Goal: Find specific page/section

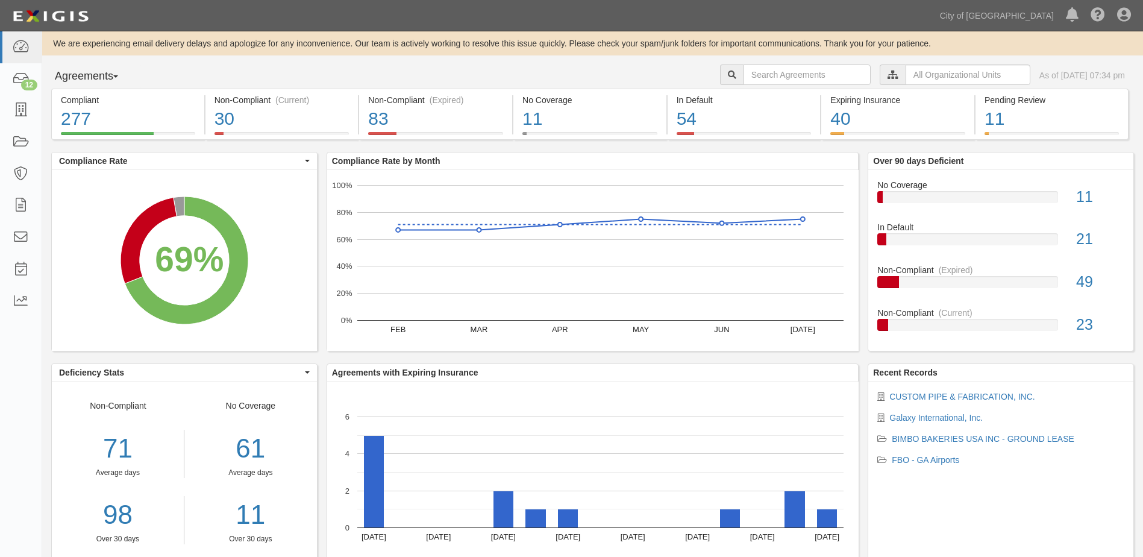
click at [125, 74] on button "Agreements" at bounding box center [96, 76] width 90 height 24
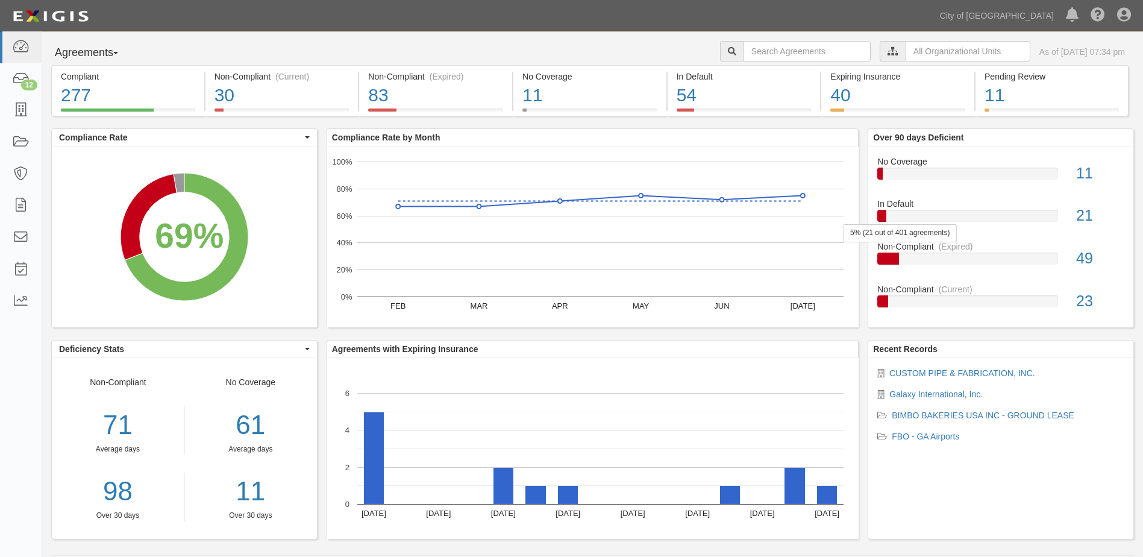
scroll to position [36, 0]
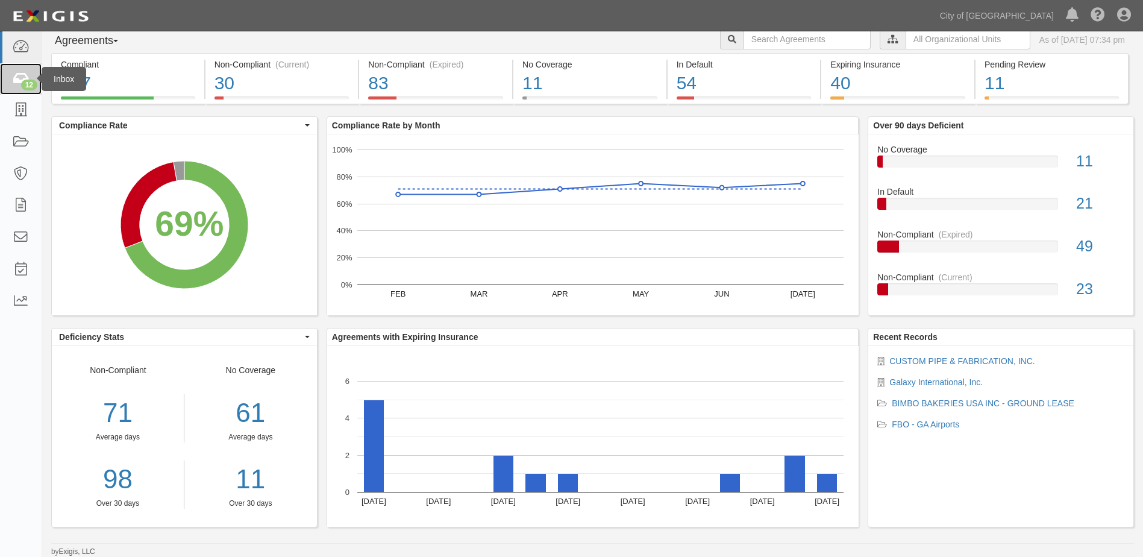
click at [23, 89] on div "12" at bounding box center [29, 85] width 16 height 11
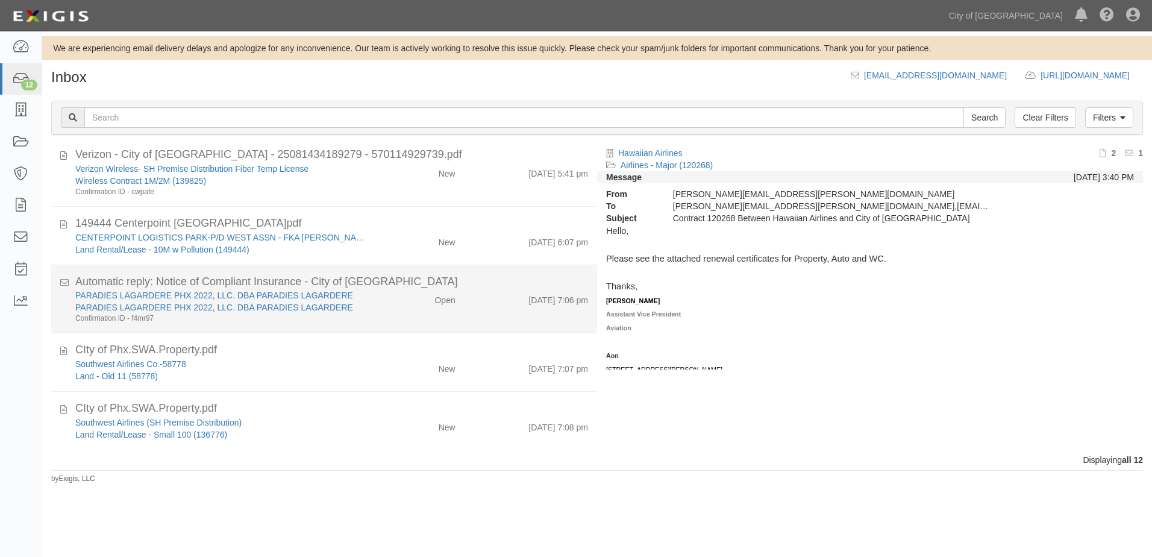
scroll to position [491, 0]
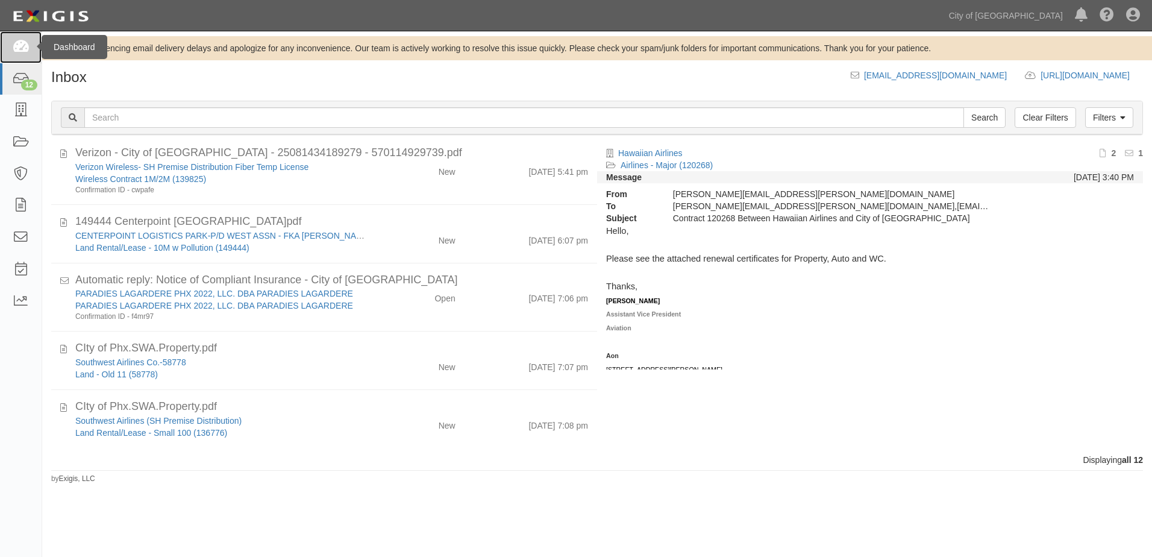
click at [23, 51] on icon at bounding box center [20, 47] width 17 height 14
